Goal: Find specific page/section: Find specific page/section

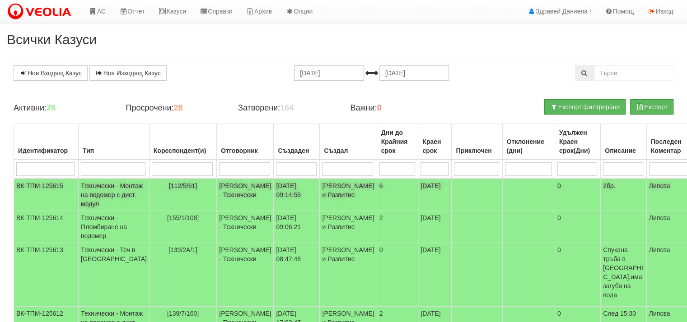
click at [99, 194] on td "Технически - Монтаж на водомер с дист. модул" at bounding box center [114, 195] width 71 height 33
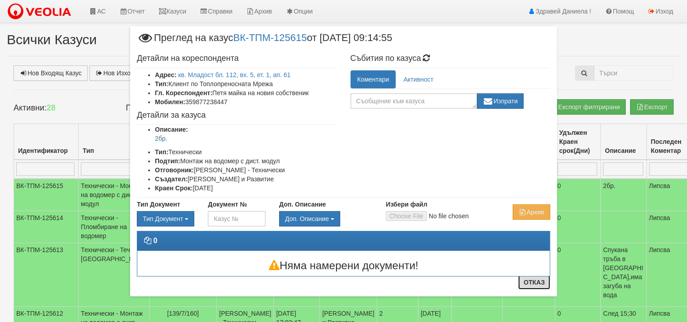
click at [536, 283] on button "Отказ" at bounding box center [534, 282] width 32 height 14
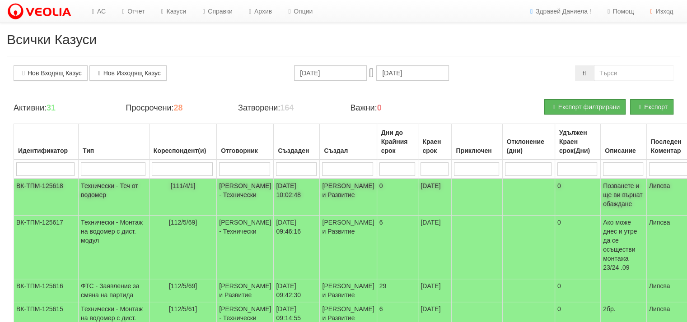
click at [112, 188] on td "Технически - Теч от водомер" at bounding box center [114, 197] width 71 height 37
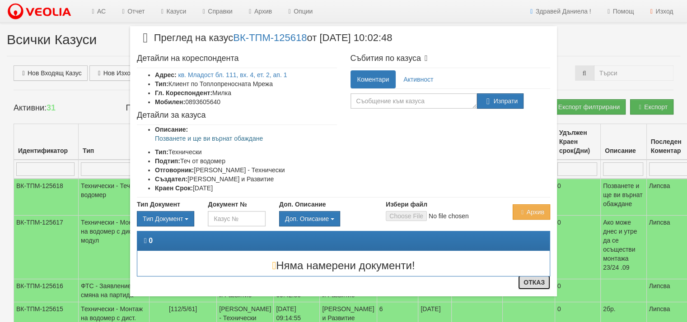
click at [538, 284] on button "Отказ" at bounding box center [534, 282] width 32 height 14
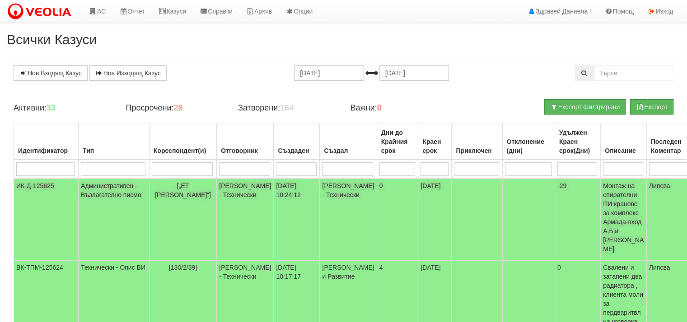
click at [168, 188] on span "[„ЕТ [PERSON_NAME]“]" at bounding box center [183, 190] width 56 height 16
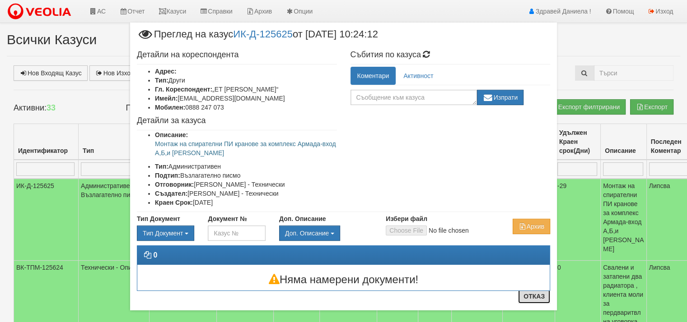
click at [531, 298] on button "Отказ" at bounding box center [534, 296] width 32 height 14
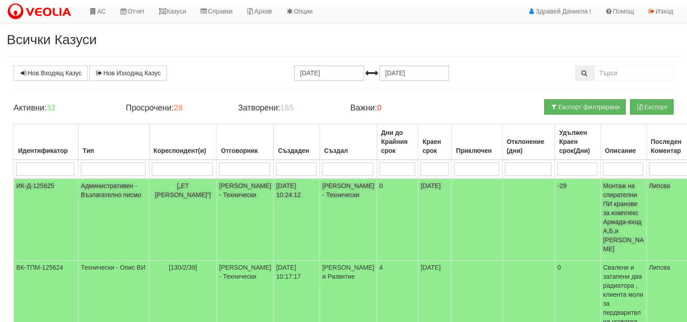
click at [107, 187] on td "Административен - Възлагателно писмо" at bounding box center [114, 220] width 71 height 82
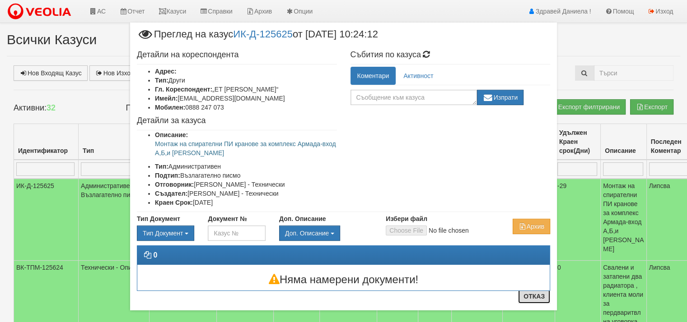
click at [533, 294] on button "Отказ" at bounding box center [534, 296] width 32 height 14
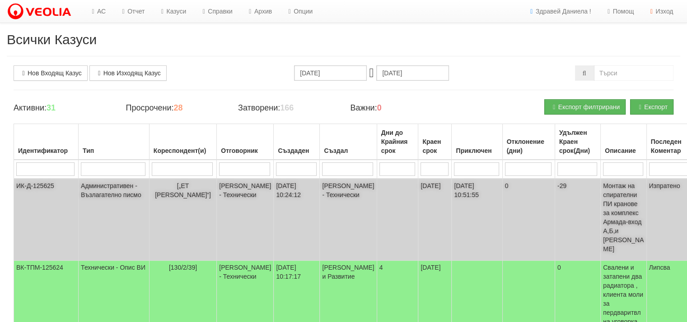
click at [110, 188] on td "Административен - Възлагателно писмо" at bounding box center [114, 220] width 71 height 82
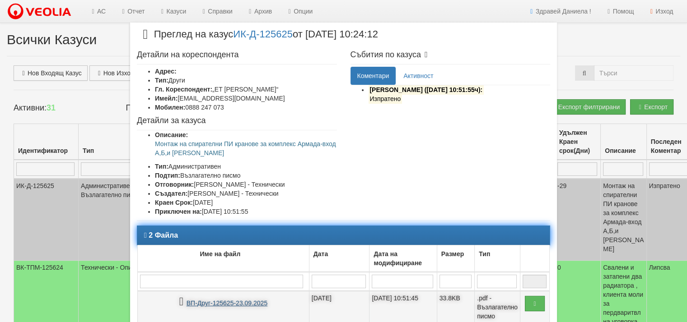
click at [210, 305] on link "ВП-Друг-125625-23.09.2025" at bounding box center [227, 303] width 81 height 7
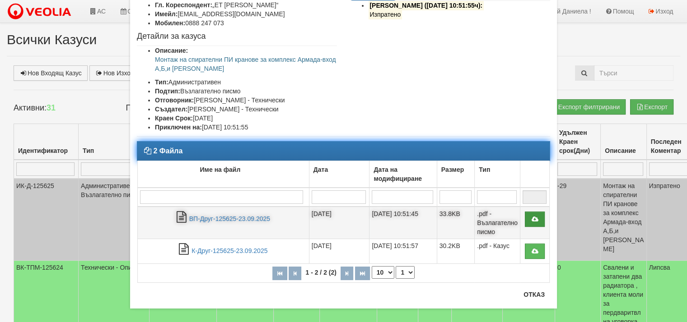
scroll to position [90, 0]
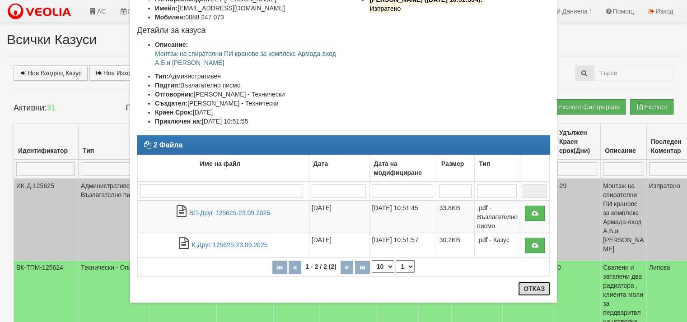
click at [529, 289] on button "Отказ" at bounding box center [534, 289] width 32 height 14
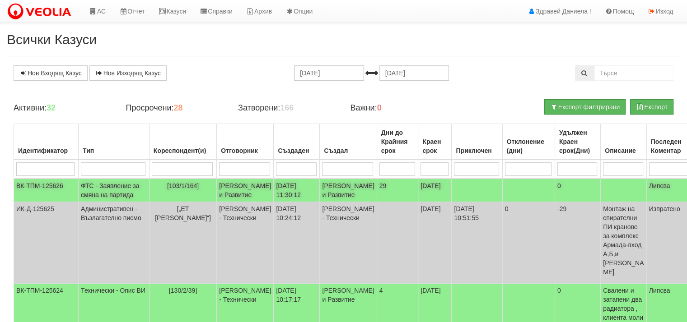
click at [107, 196] on td "ФТС - Заявление за смяна на партида" at bounding box center [114, 190] width 71 height 23
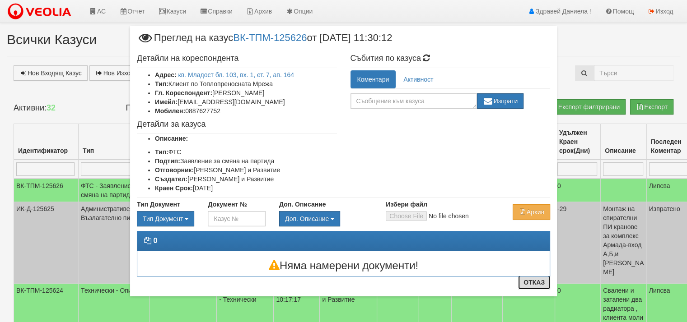
click at [536, 288] on button "Отказ" at bounding box center [534, 282] width 32 height 14
